Goal: Information Seeking & Learning: Find specific fact

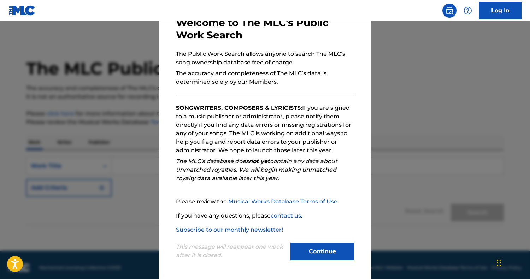
scroll to position [48, 0]
click at [338, 248] on button "Continue" at bounding box center [322, 252] width 64 height 18
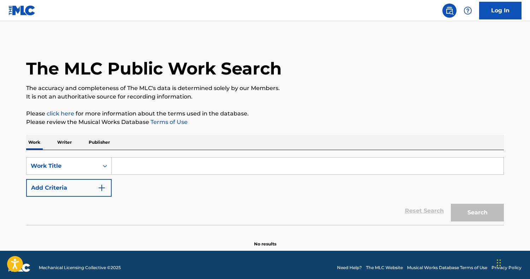
click at [197, 171] on input "Search Form" at bounding box center [308, 166] width 392 height 17
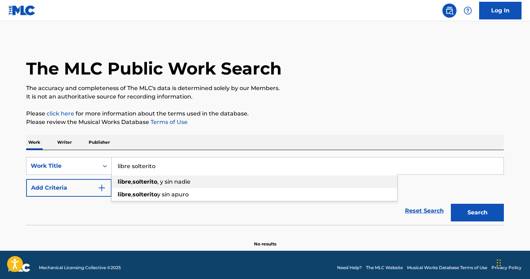
type input "libre solterito"
click at [189, 188] on div "libre , solterito , y sin nadie" at bounding box center [255, 182] width 286 height 13
click at [98, 192] on img "Search Form" at bounding box center [102, 188] width 8 height 8
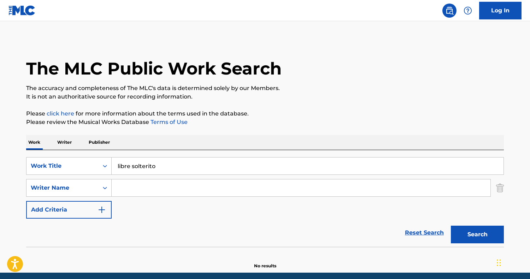
click at [117, 194] on input "Search Form" at bounding box center [301, 187] width 379 height 17
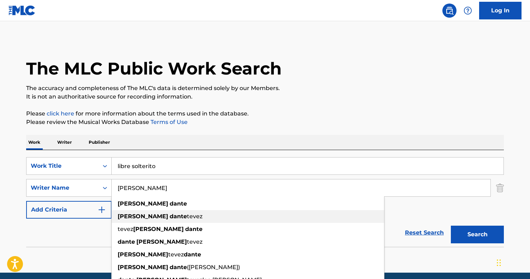
click at [121, 220] on strong "[PERSON_NAME]" at bounding box center [143, 216] width 51 height 7
type input "[PERSON_NAME]"
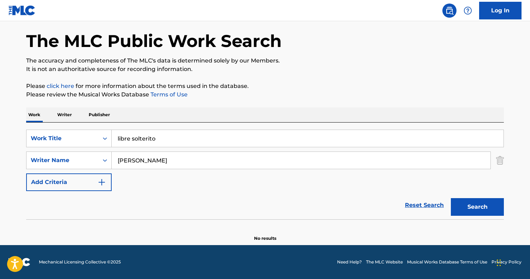
scroll to position [40, 0]
click at [98, 178] on img "Search Form" at bounding box center [102, 182] width 8 height 8
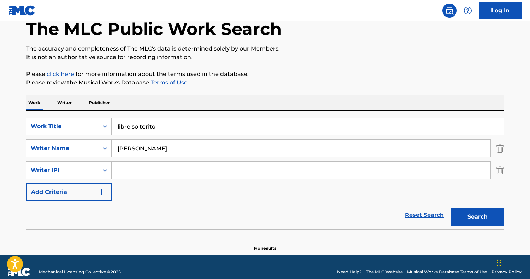
click at [484, 226] on button "Search" at bounding box center [477, 217] width 53 height 18
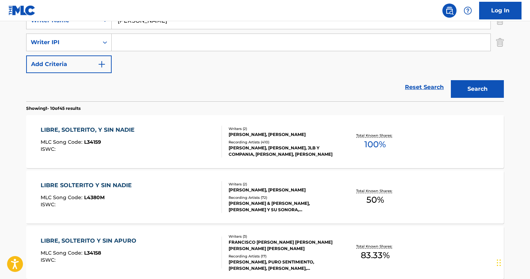
scroll to position [200, 0]
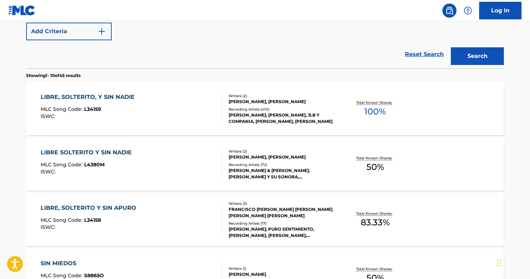
click at [258, 112] on div "Recording Artists ( 410 )" at bounding box center [282, 109] width 107 height 5
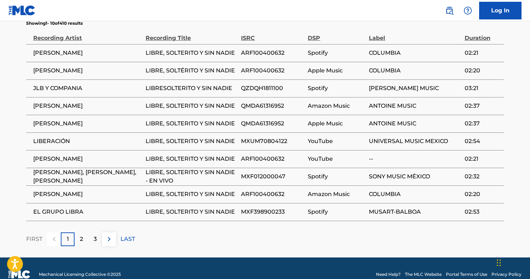
scroll to position [543, 0]
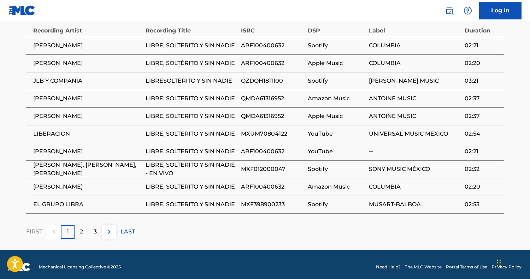
click at [75, 239] on div "2" at bounding box center [82, 232] width 14 height 14
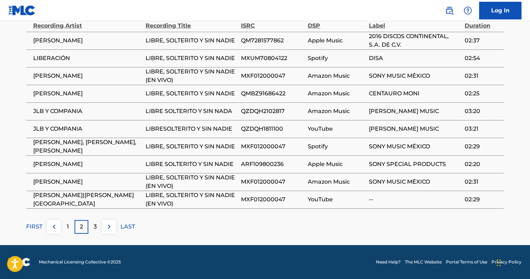
scroll to position [559, 0]
click at [94, 231] on p "3" at bounding box center [95, 227] width 3 height 8
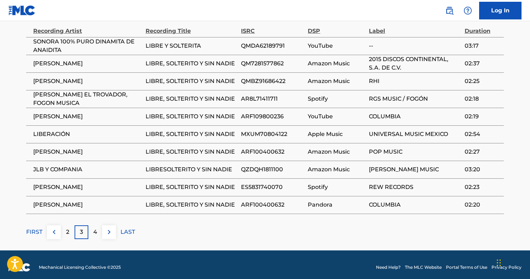
scroll to position [547, 0]
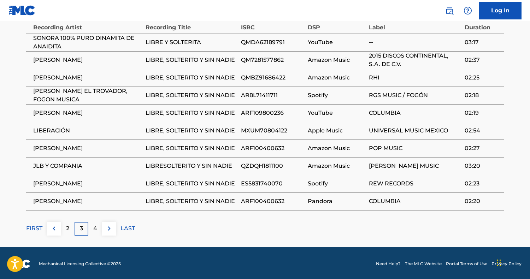
click at [93, 233] on p "4" at bounding box center [95, 228] width 4 height 8
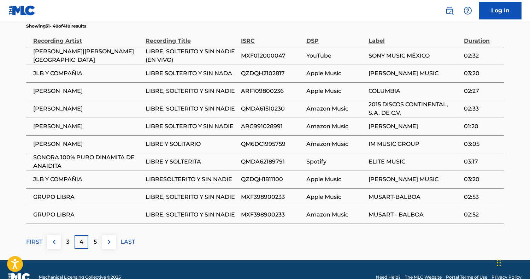
scroll to position [535, 0]
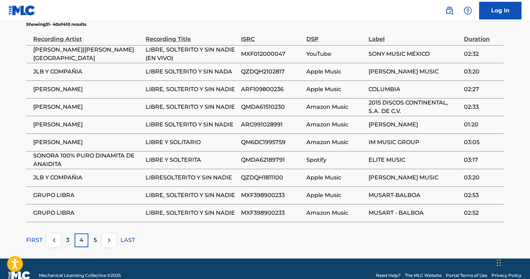
click at [94, 245] on p "5" at bounding box center [95, 240] width 3 height 8
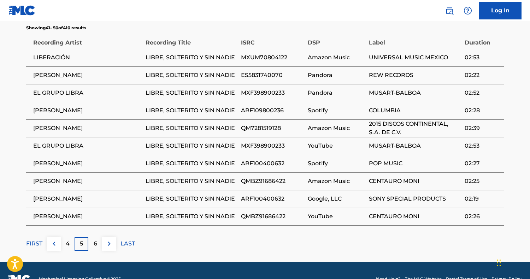
scroll to position [543, 0]
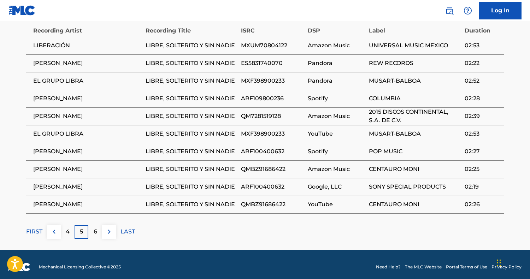
click at [94, 236] on p "6" at bounding box center [96, 232] width 4 height 8
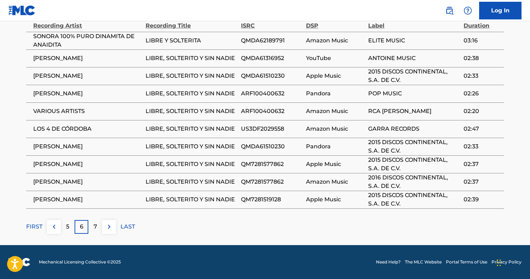
scroll to position [558, 0]
click at [88, 234] on div "7" at bounding box center [95, 227] width 14 height 14
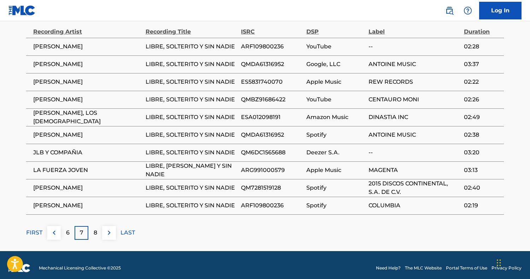
scroll to position [543, 0]
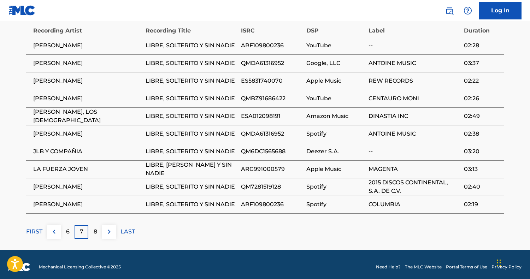
click at [88, 239] on div "8" at bounding box center [95, 232] width 14 height 14
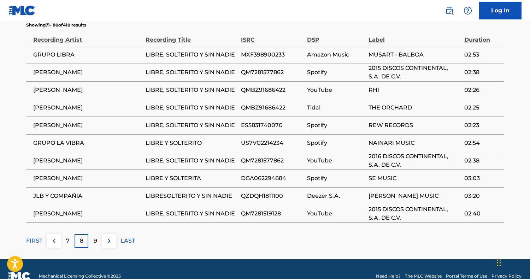
scroll to position [535, 0]
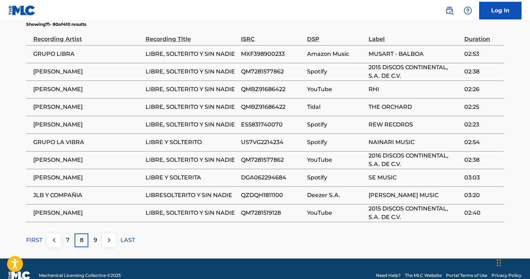
click at [94, 245] on p "9" at bounding box center [96, 240] width 4 height 8
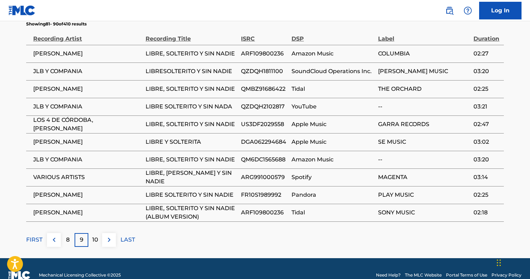
scroll to position [536, 0]
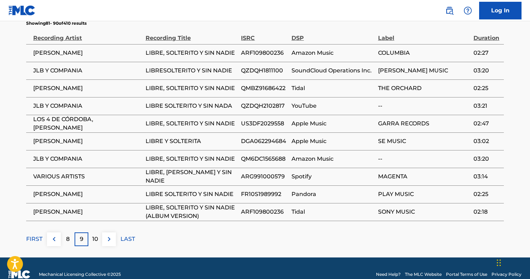
click at [92, 243] on p "10" at bounding box center [95, 239] width 6 height 8
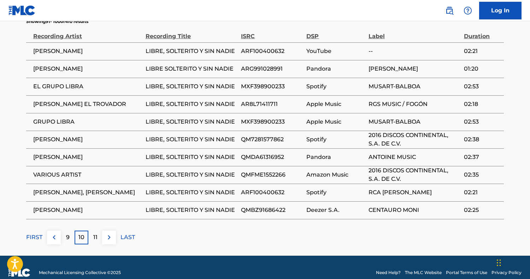
scroll to position [540, 0]
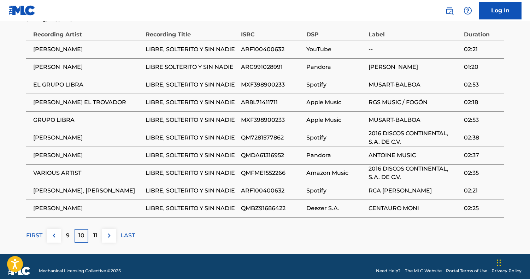
click at [93, 240] on p "11" at bounding box center [95, 235] width 4 height 8
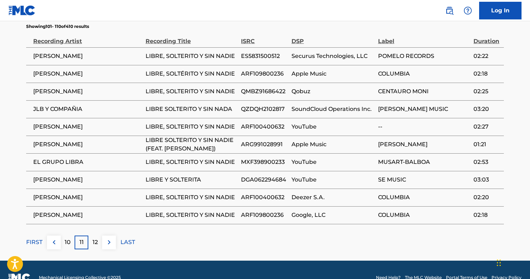
scroll to position [534, 0]
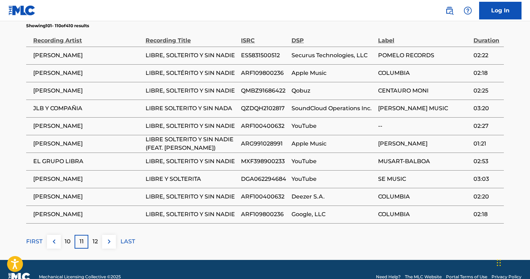
click at [93, 246] on p "12" at bounding box center [95, 241] width 5 height 8
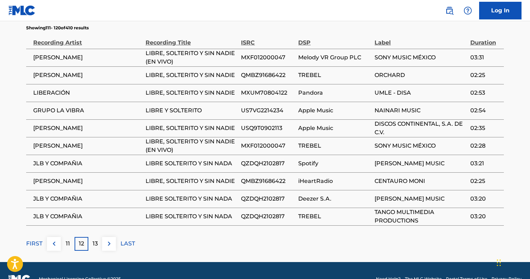
scroll to position [532, 0]
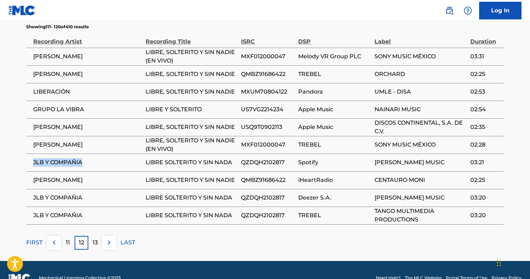
drag, startPoint x: 74, startPoint y: 175, endPoint x: 15, endPoint y: 175, distance: 59.0
click at [26, 171] on td "JLB Y COMPAÑIA" at bounding box center [85, 163] width 119 height 18
copy span "JLB Y COMPAÑIA"
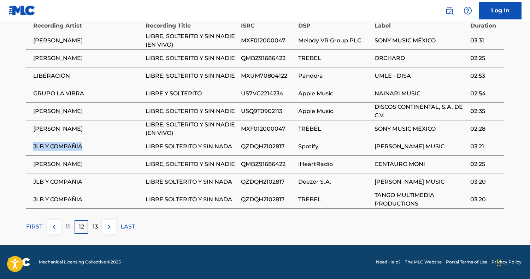
scroll to position [553, 0]
click at [93, 231] on p "13" at bounding box center [95, 227] width 5 height 8
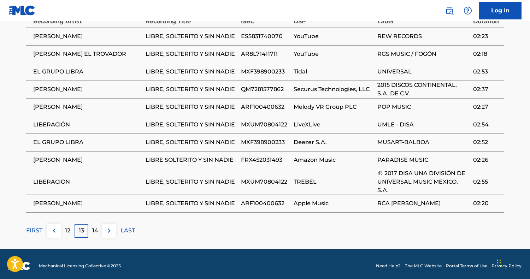
click at [89, 238] on div "14" at bounding box center [95, 231] width 14 height 14
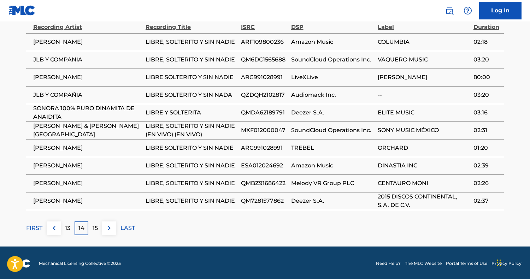
scroll to position [548, 0]
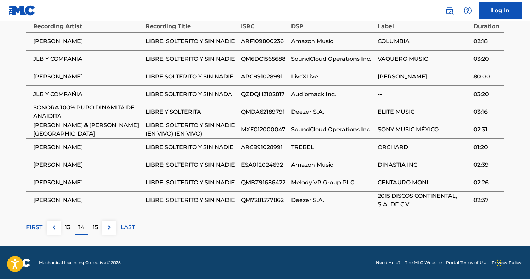
click at [93, 232] on p "15" at bounding box center [95, 227] width 5 height 8
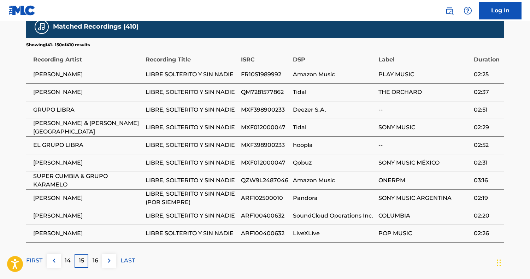
scroll to position [547, 0]
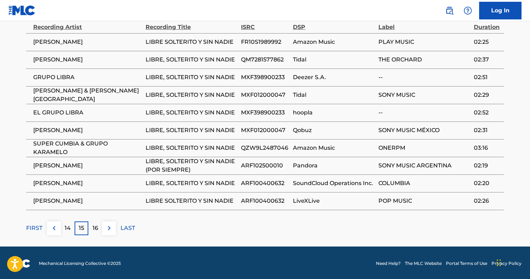
click at [88, 235] on div "16" at bounding box center [95, 229] width 14 height 14
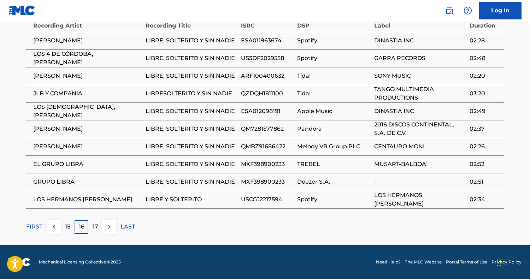
scroll to position [559, 0]
click at [88, 234] on div "17" at bounding box center [95, 227] width 14 height 14
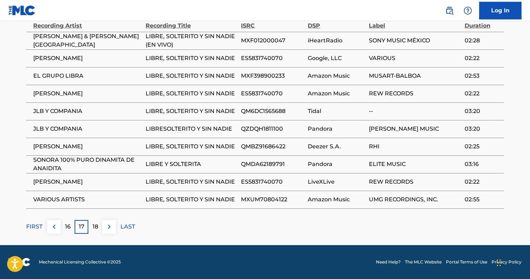
click at [93, 231] on p "18" at bounding box center [96, 227] width 6 height 8
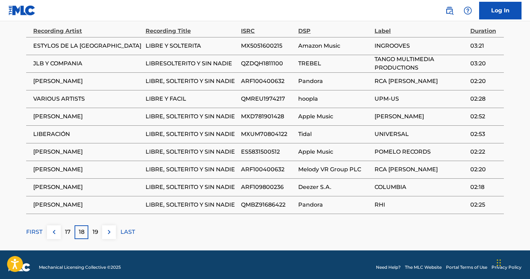
scroll to position [545, 0]
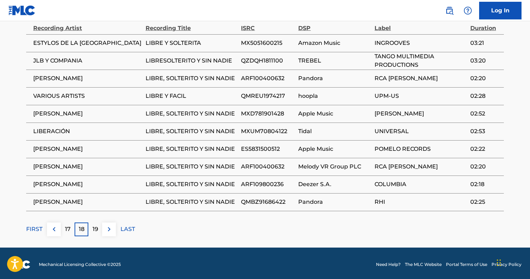
click at [93, 234] on p "19" at bounding box center [96, 229] width 6 height 8
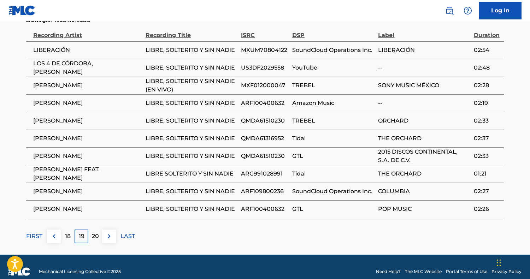
scroll to position [538, 0]
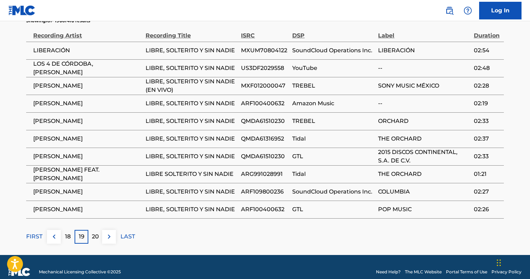
click at [92, 241] on p "20" at bounding box center [95, 236] width 7 height 8
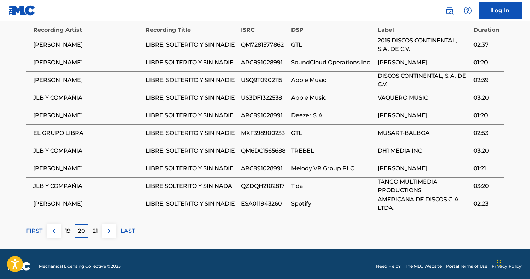
scroll to position [546, 0]
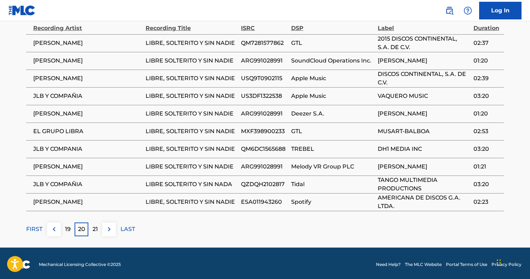
click at [93, 234] on p "21" at bounding box center [95, 229] width 5 height 8
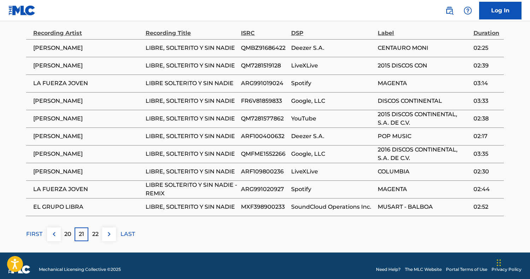
scroll to position [541, 0]
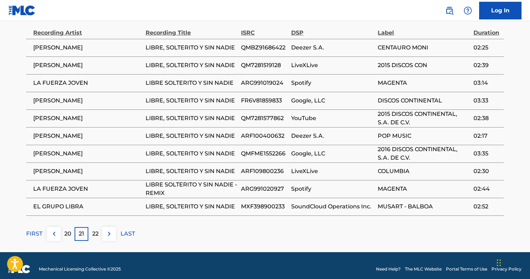
click at [92, 238] on p "22" at bounding box center [95, 234] width 6 height 8
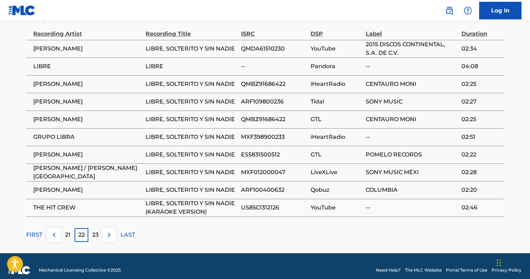
scroll to position [541, 0]
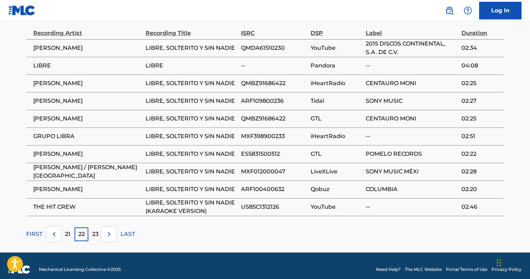
click at [92, 239] on p "23" at bounding box center [95, 234] width 6 height 8
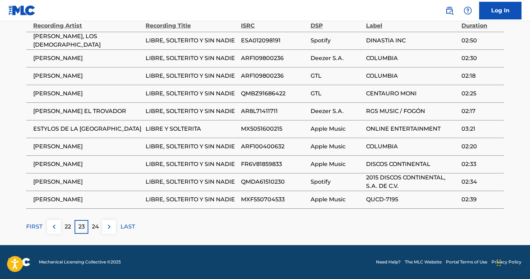
click at [92, 223] on p "24" at bounding box center [95, 227] width 7 height 8
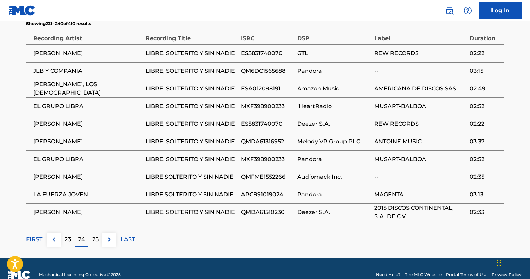
scroll to position [537, 0]
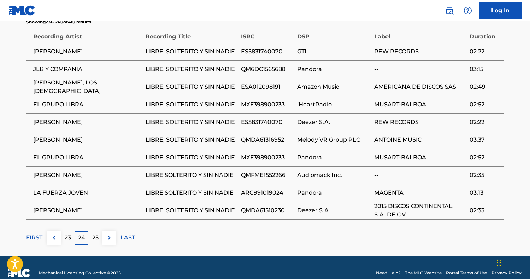
click at [92, 242] on p "25" at bounding box center [95, 238] width 6 height 8
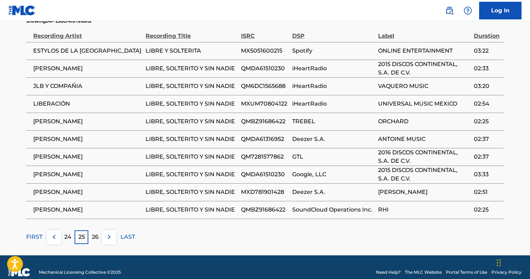
scroll to position [543, 0]
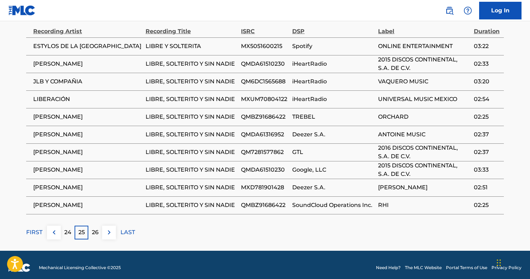
click at [92, 237] on p "26" at bounding box center [95, 232] width 7 height 8
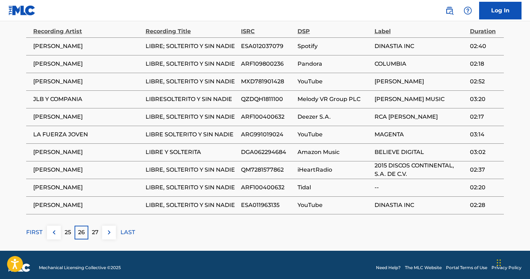
scroll to position [543, 0]
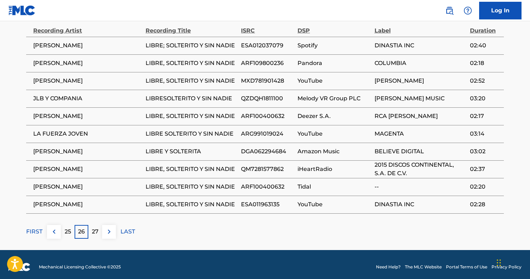
click at [92, 236] on p "27" at bounding box center [95, 232] width 7 height 8
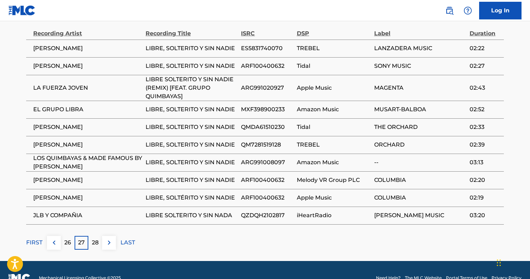
scroll to position [541, 0]
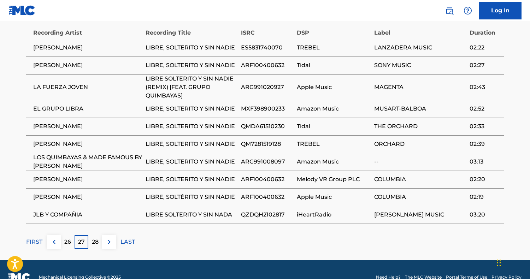
click at [92, 246] on p "28" at bounding box center [95, 242] width 7 height 8
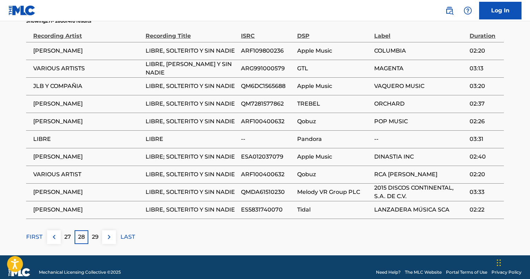
scroll to position [539, 0]
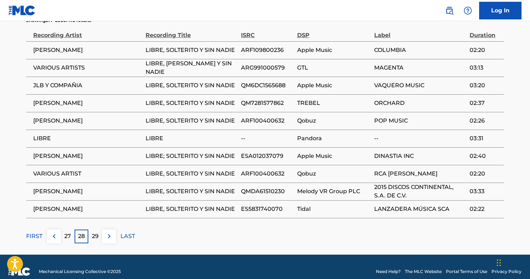
click at [92, 241] on p "29" at bounding box center [95, 236] width 7 height 8
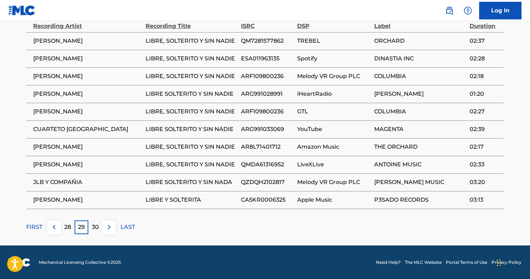
scroll to position [549, 0]
click at [92, 231] on p "30" at bounding box center [95, 227] width 7 height 8
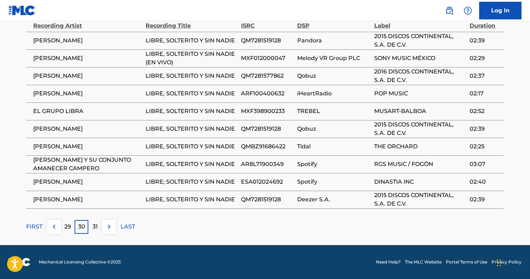
scroll to position [561, 0]
click at [93, 231] on p "31" at bounding box center [95, 227] width 5 height 8
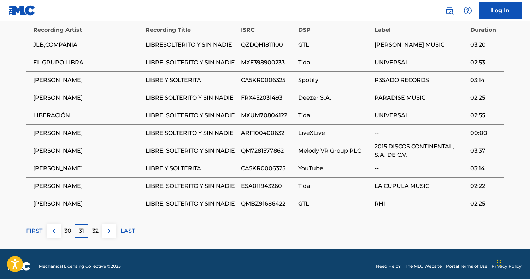
scroll to position [545, 0]
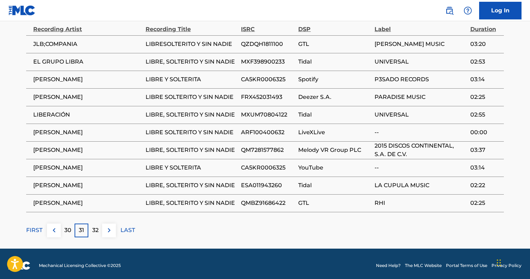
click at [92, 235] on p "32" at bounding box center [95, 230] width 6 height 8
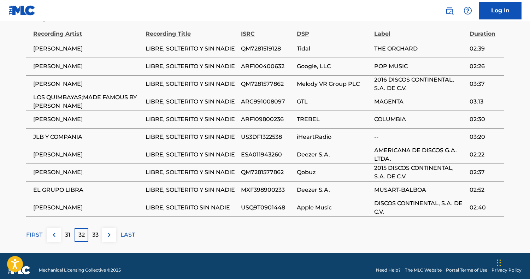
scroll to position [541, 0]
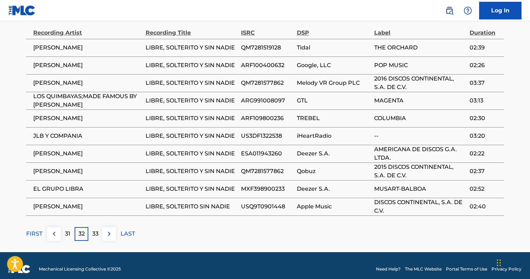
click at [92, 238] on p "33" at bounding box center [95, 234] width 6 height 8
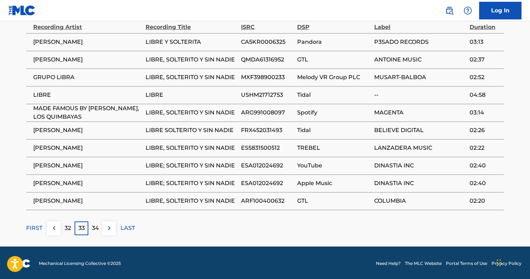
scroll to position [548, 0]
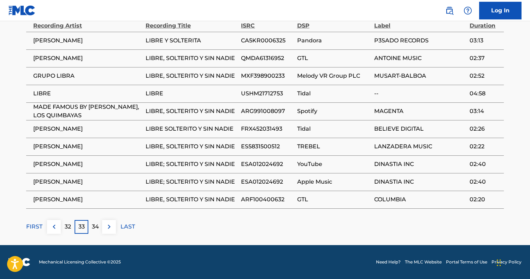
click at [88, 234] on div "34" at bounding box center [95, 227] width 14 height 14
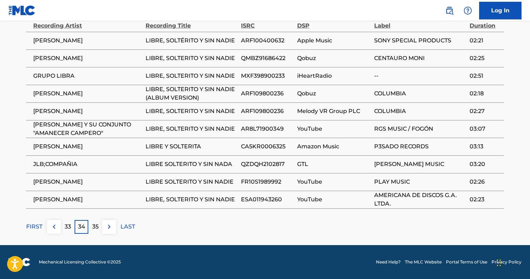
scroll to position [551, 0]
click at [92, 231] on p "35" at bounding box center [95, 227] width 6 height 8
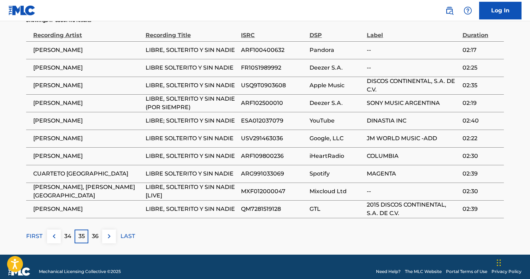
scroll to position [541, 0]
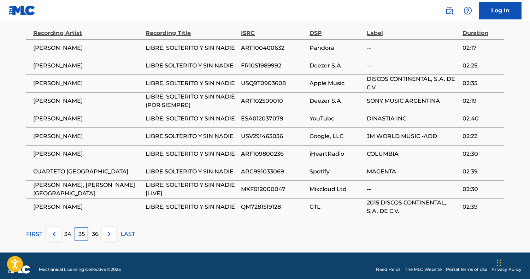
click at [92, 239] on p "36" at bounding box center [95, 234] width 7 height 8
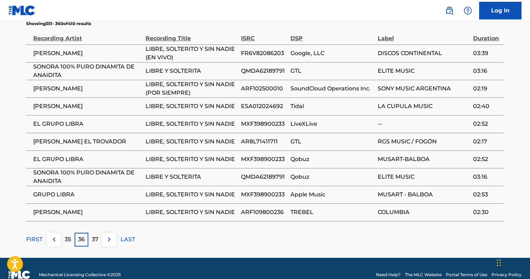
scroll to position [536, 0]
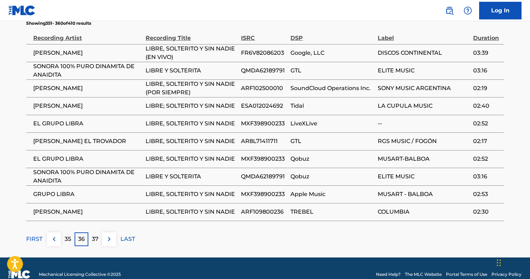
click at [92, 243] on p "37" at bounding box center [95, 239] width 7 height 8
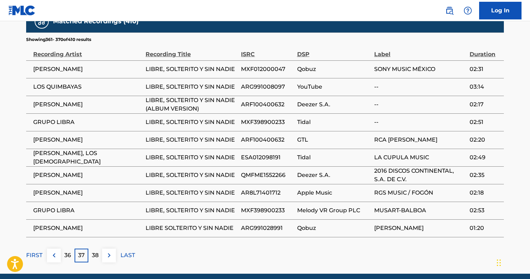
scroll to position [527, 0]
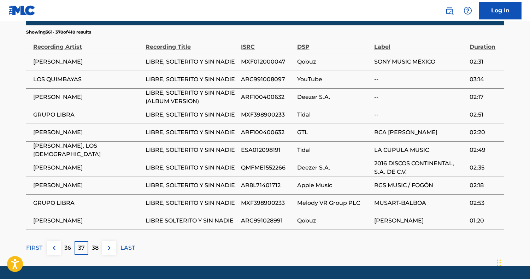
click at [92, 252] on p "38" at bounding box center [95, 248] width 7 height 8
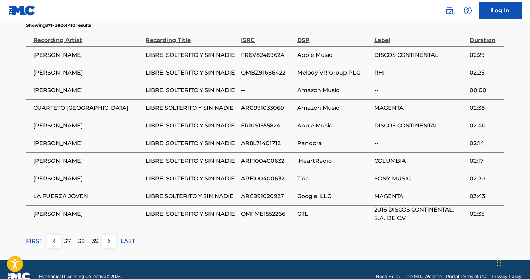
click at [88, 248] on div "39" at bounding box center [95, 242] width 14 height 14
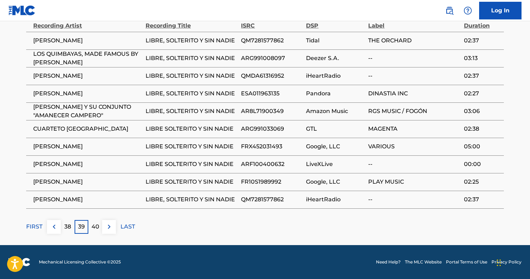
scroll to position [564, 0]
click at [92, 227] on p "40" at bounding box center [96, 227] width 8 height 8
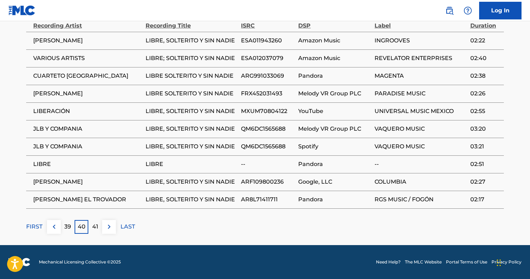
scroll to position [557, 0]
click at [118, 204] on span "[PERSON_NAME] EL TROVADOR" at bounding box center [87, 199] width 109 height 8
click at [88, 220] on div "41" at bounding box center [95, 227] width 14 height 14
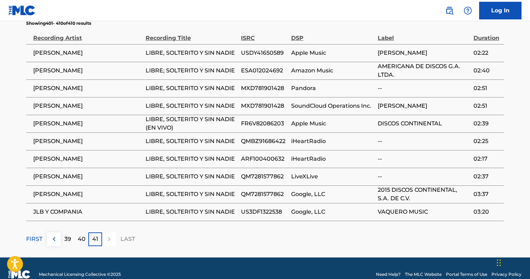
scroll to position [546, 0]
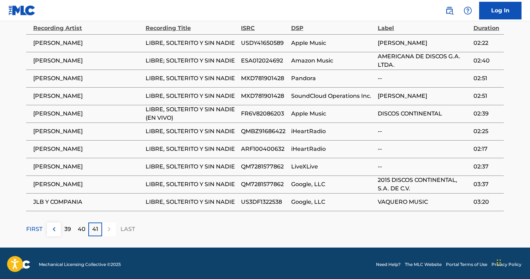
click at [102, 236] on div at bounding box center [109, 230] width 14 height 14
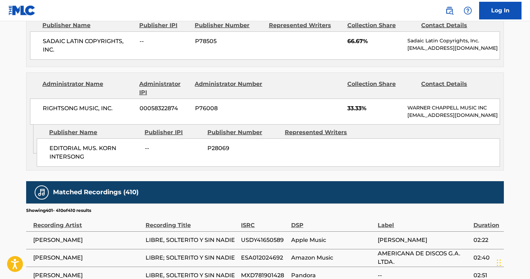
scroll to position [352, 0]
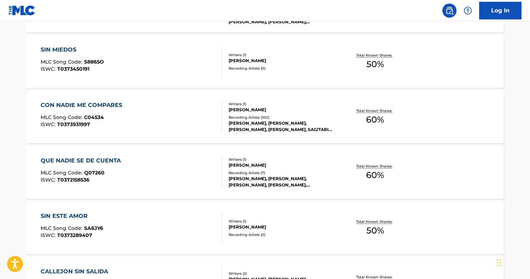
scroll to position [200, 0]
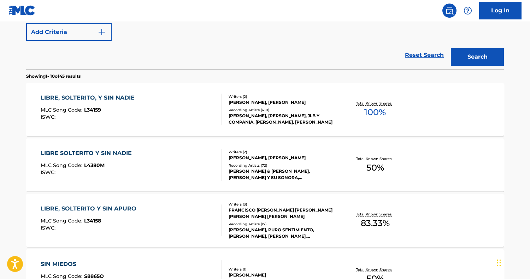
click at [95, 158] on div "LIBRE SOLTERITO Y SIN NADIE" at bounding box center [88, 153] width 95 height 8
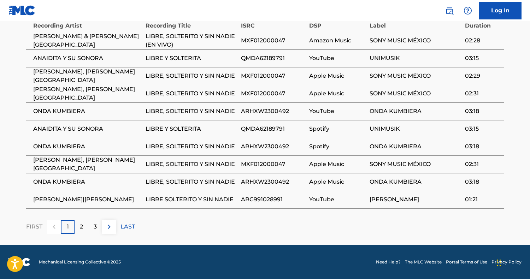
scroll to position [491, 0]
click at [80, 231] on p "2" at bounding box center [81, 227] width 3 height 8
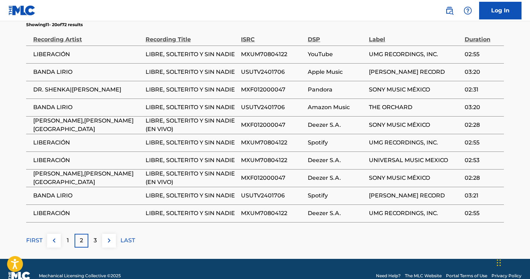
scroll to position [478, 0]
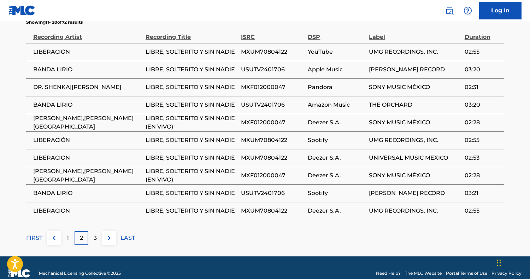
click at [94, 242] on p "3" at bounding box center [95, 238] width 3 height 8
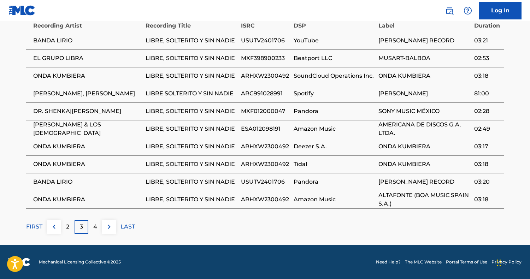
scroll to position [512, 0]
click at [93, 223] on p "4" at bounding box center [95, 227] width 4 height 8
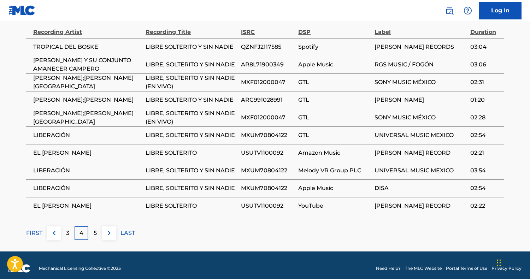
scroll to position [484, 0]
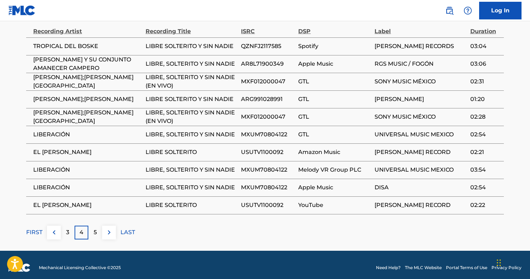
click at [88, 240] on div "5" at bounding box center [95, 233] width 14 height 14
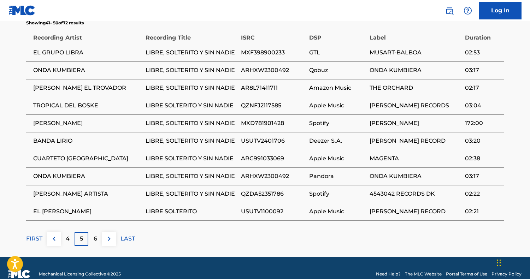
scroll to position [479, 0]
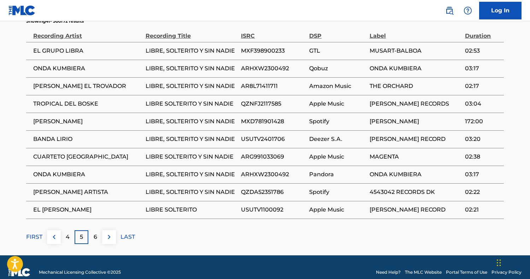
click at [88, 244] on div "6" at bounding box center [95, 237] width 14 height 14
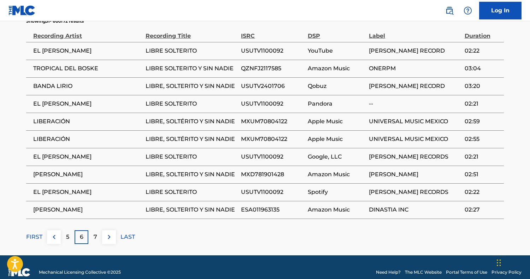
click at [88, 244] on div "7" at bounding box center [95, 237] width 14 height 14
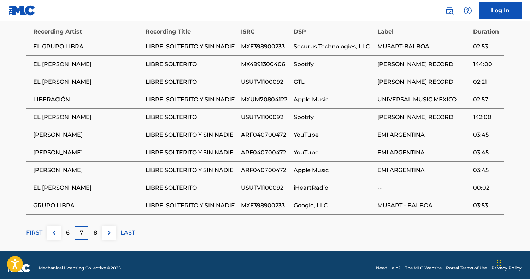
scroll to position [489, 0]
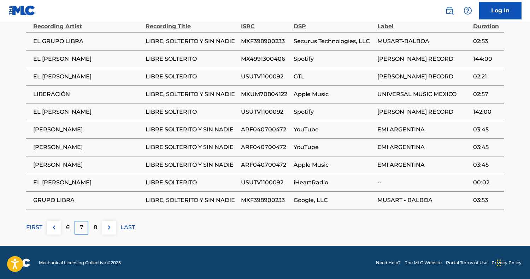
click at [94, 232] on p "8" at bounding box center [96, 227] width 4 height 8
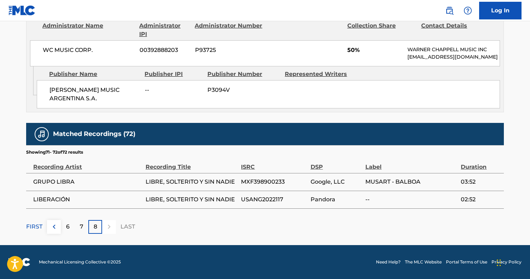
scroll to position [363, 0]
